Goal: Information Seeking & Learning: Learn about a topic

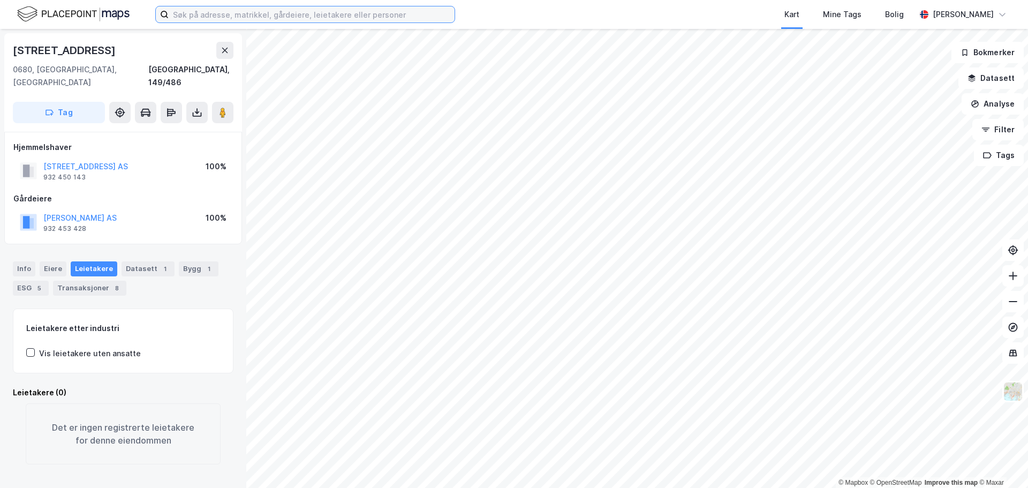
click at [285, 16] on input at bounding box center [312, 14] width 286 height 16
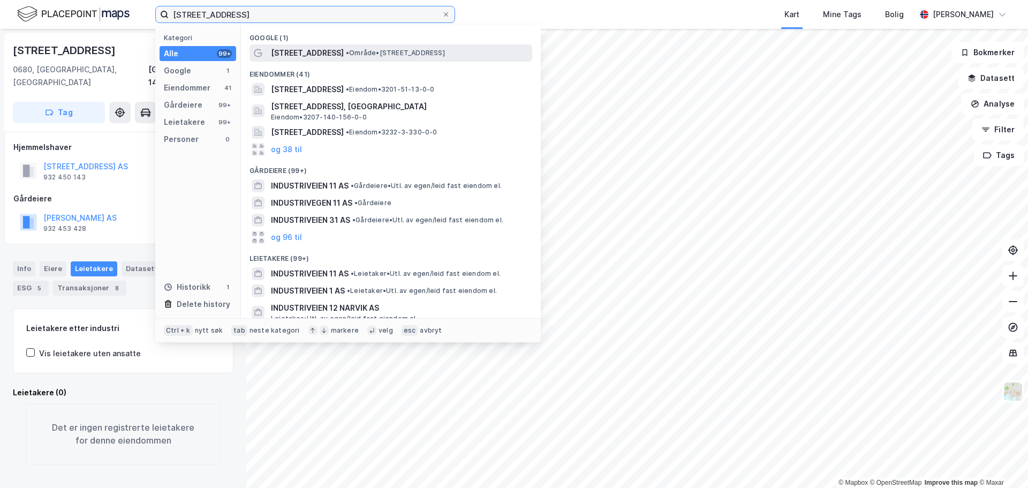
type input "[STREET_ADDRESS]"
click at [338, 48] on div "[STREET_ADDRESS] • Område • [STREET_ADDRESS]" at bounding box center [400, 53] width 259 height 13
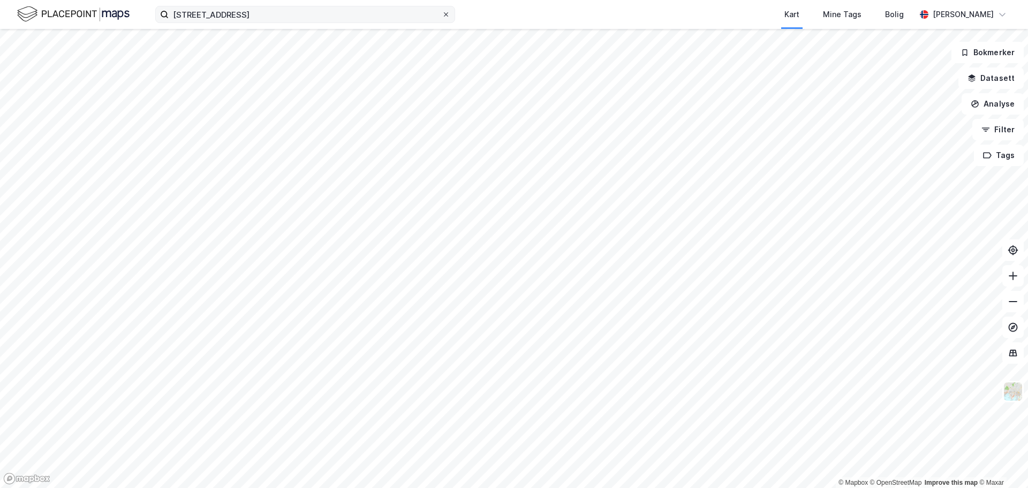
click at [446, 16] on icon at bounding box center [446, 14] width 6 height 6
click at [442, 16] on input "[STREET_ADDRESS]" at bounding box center [305, 14] width 273 height 16
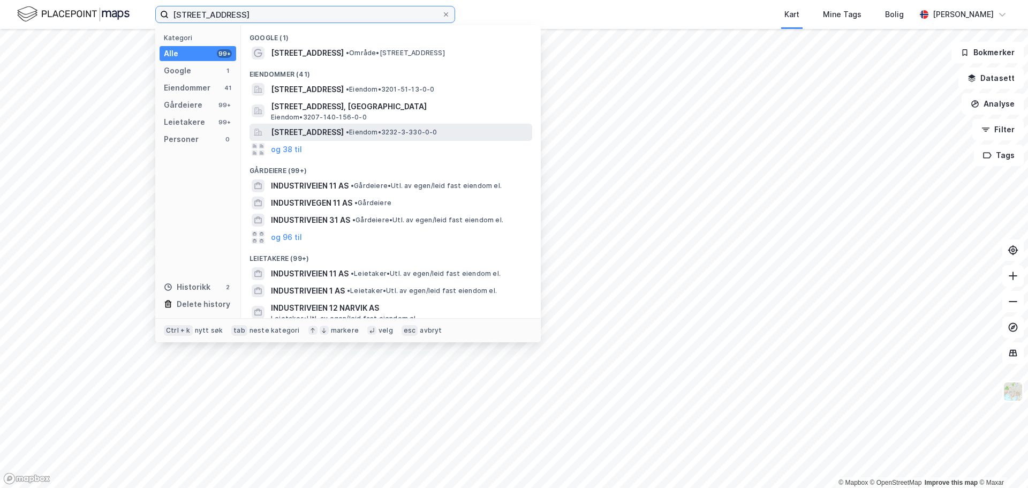
type input "[STREET_ADDRESS]"
click at [438, 128] on span "• Eiendom • 3232-3-330-0-0" at bounding box center [392, 132] width 92 height 9
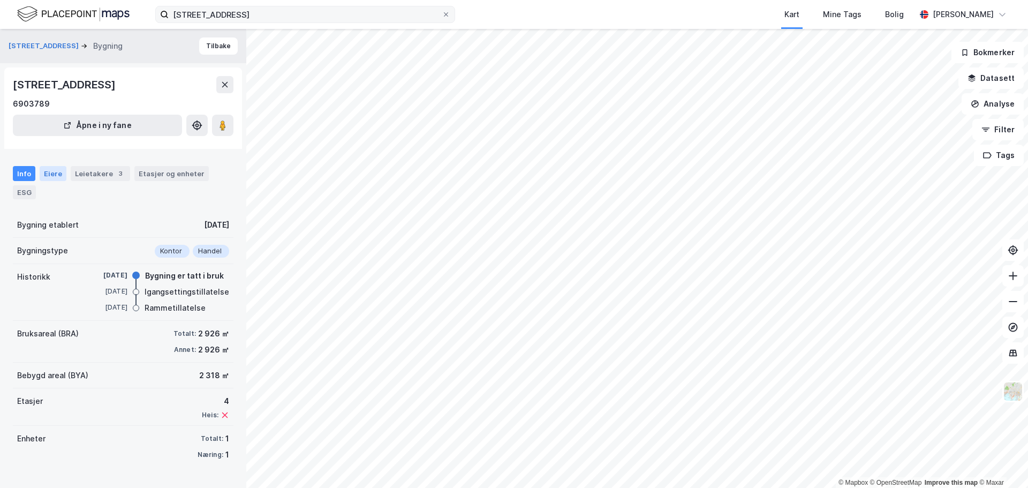
click at [47, 171] on div "Eiere" at bounding box center [53, 173] width 27 height 15
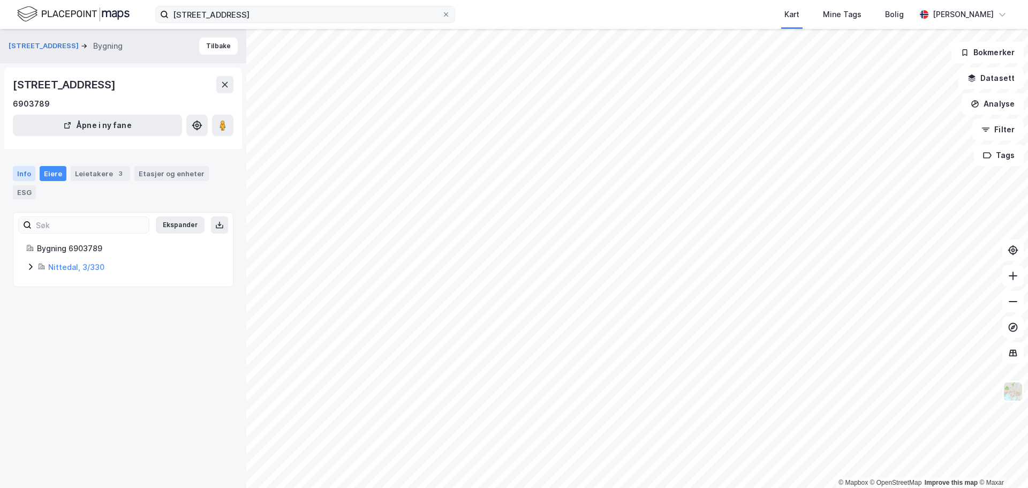
click at [24, 174] on div "Info" at bounding box center [24, 173] width 22 height 15
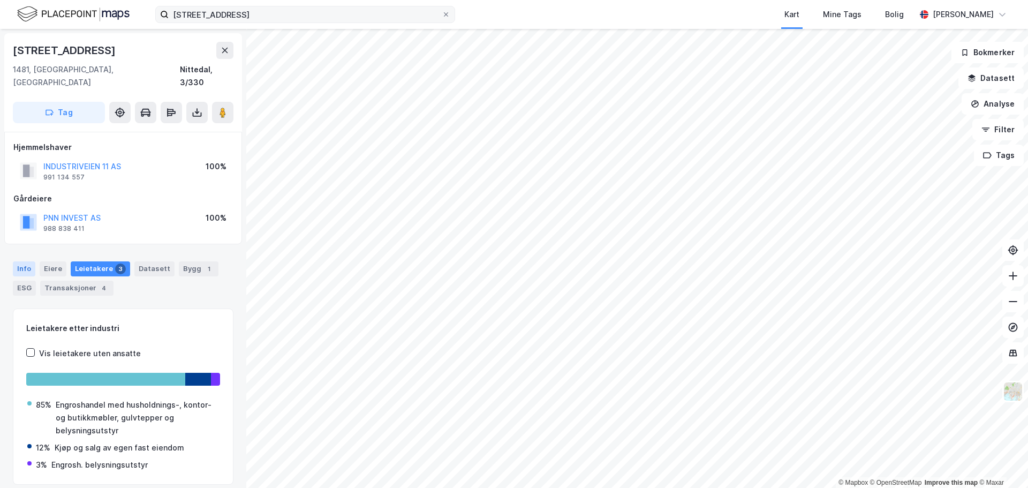
click at [17, 261] on div "Info" at bounding box center [24, 268] width 22 height 15
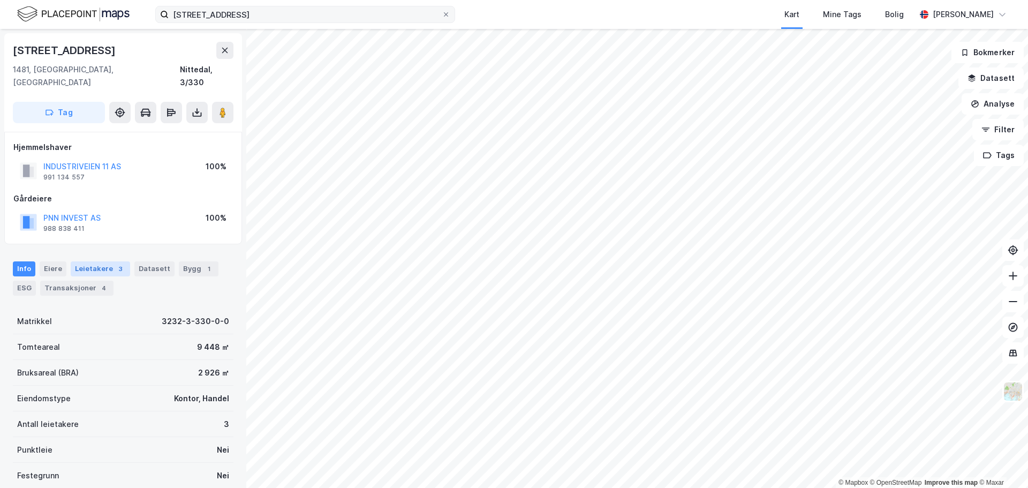
click at [96, 261] on div "Leietakere 3" at bounding box center [100, 268] width 59 height 15
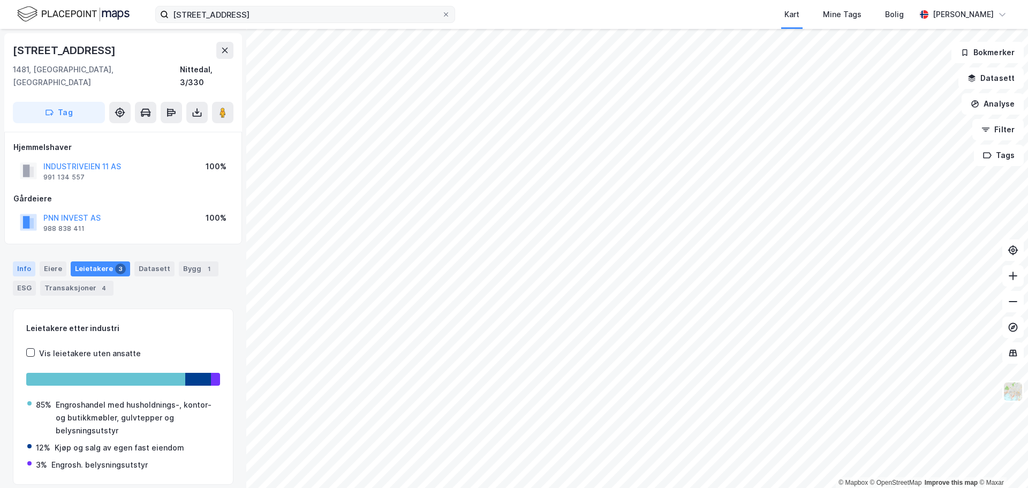
click at [23, 261] on div "Info" at bounding box center [24, 268] width 22 height 15
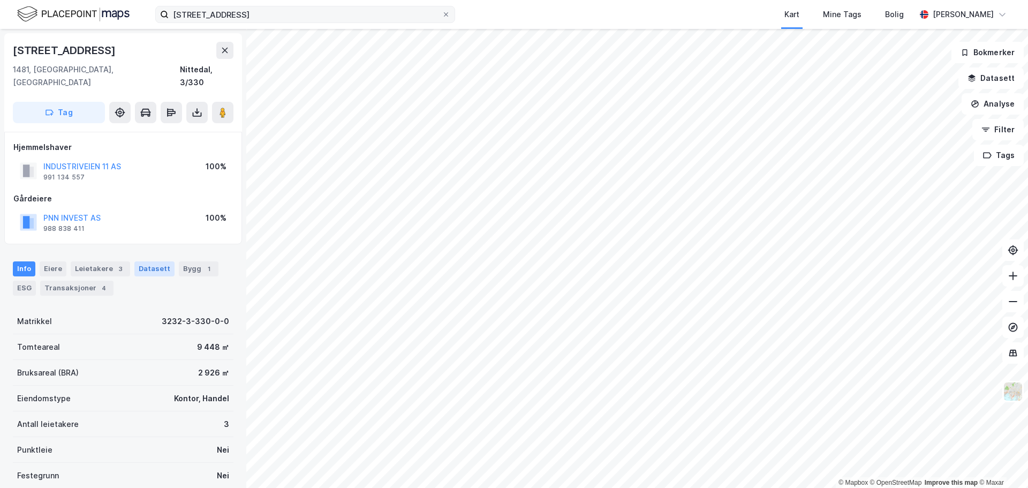
click at [165, 261] on div "Datasett" at bounding box center [154, 268] width 40 height 15
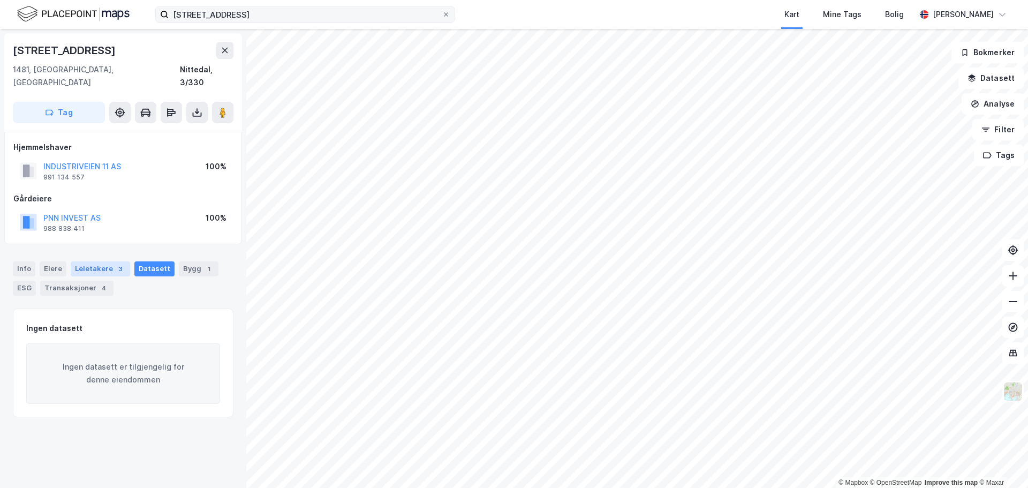
click at [115, 264] on div "3" at bounding box center [120, 269] width 11 height 11
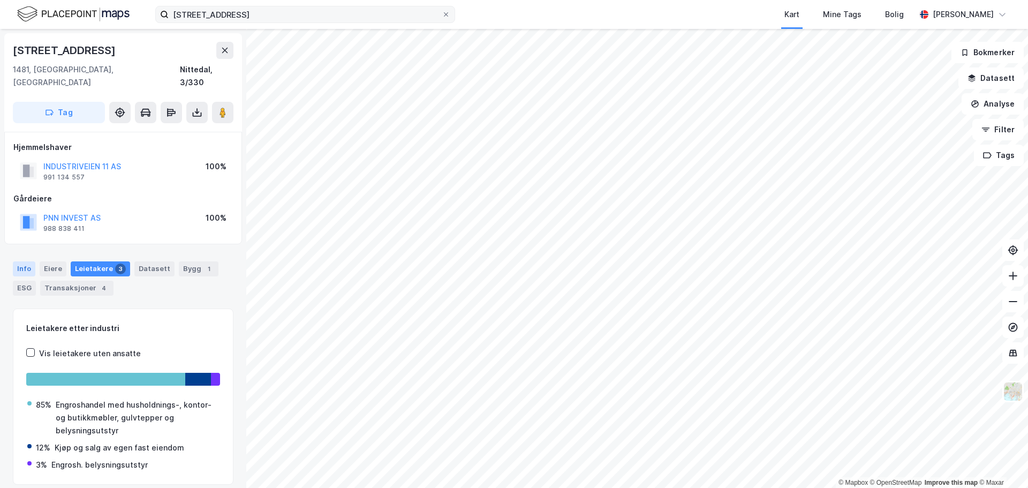
click at [18, 261] on div "Info" at bounding box center [24, 268] width 22 height 15
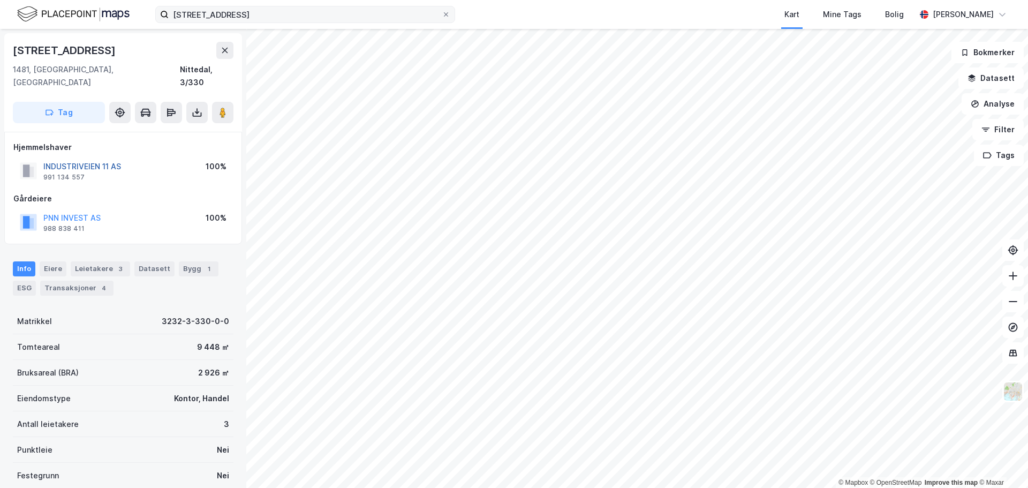
click at [0, 0] on button "INDUSTRIVEIEN 11 AS" at bounding box center [0, 0] width 0 height 0
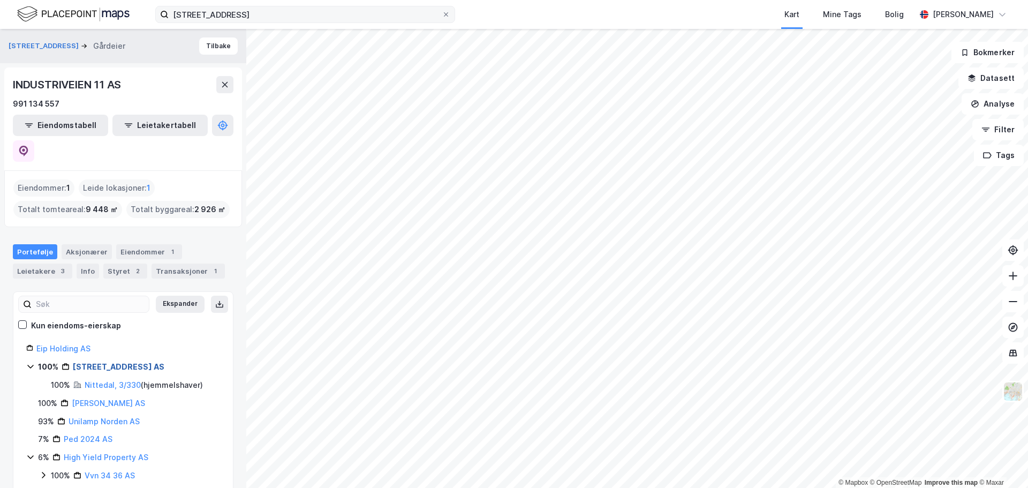
click at [107, 362] on link "[STREET_ADDRESS] AS" at bounding box center [119, 366] width 92 height 9
click at [106, 380] on link "Nittedal, 3/330" at bounding box center [113, 384] width 56 height 9
